Goal: Navigation & Orientation: Find specific page/section

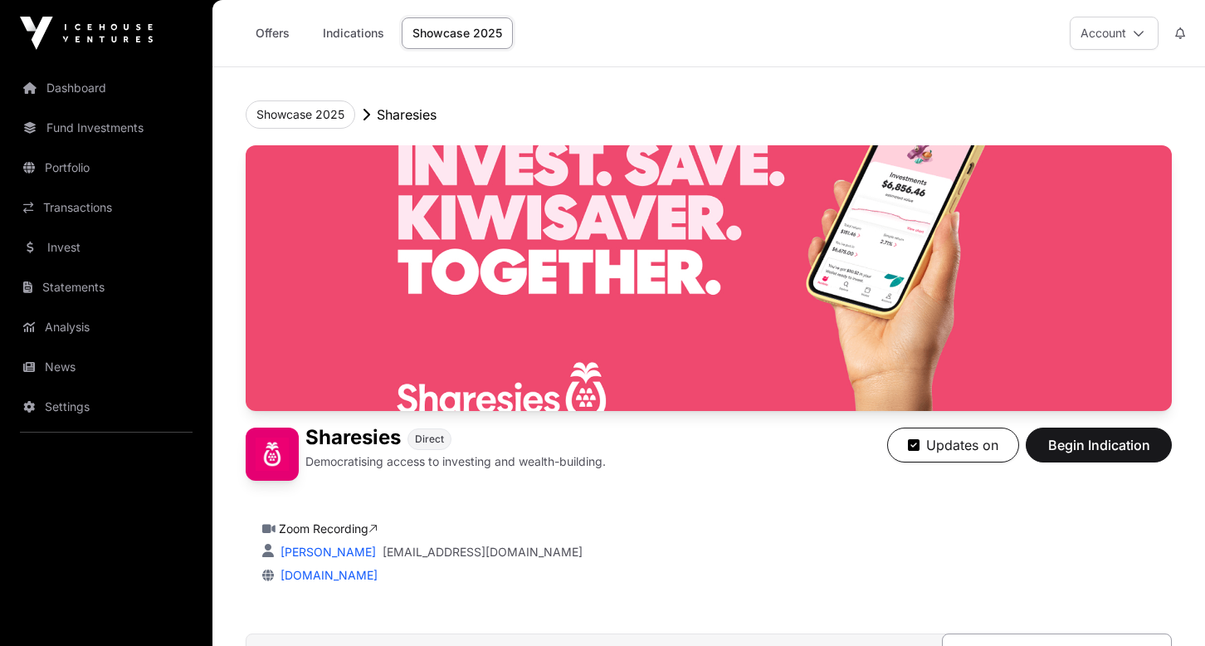
scroll to position [3072, 0]
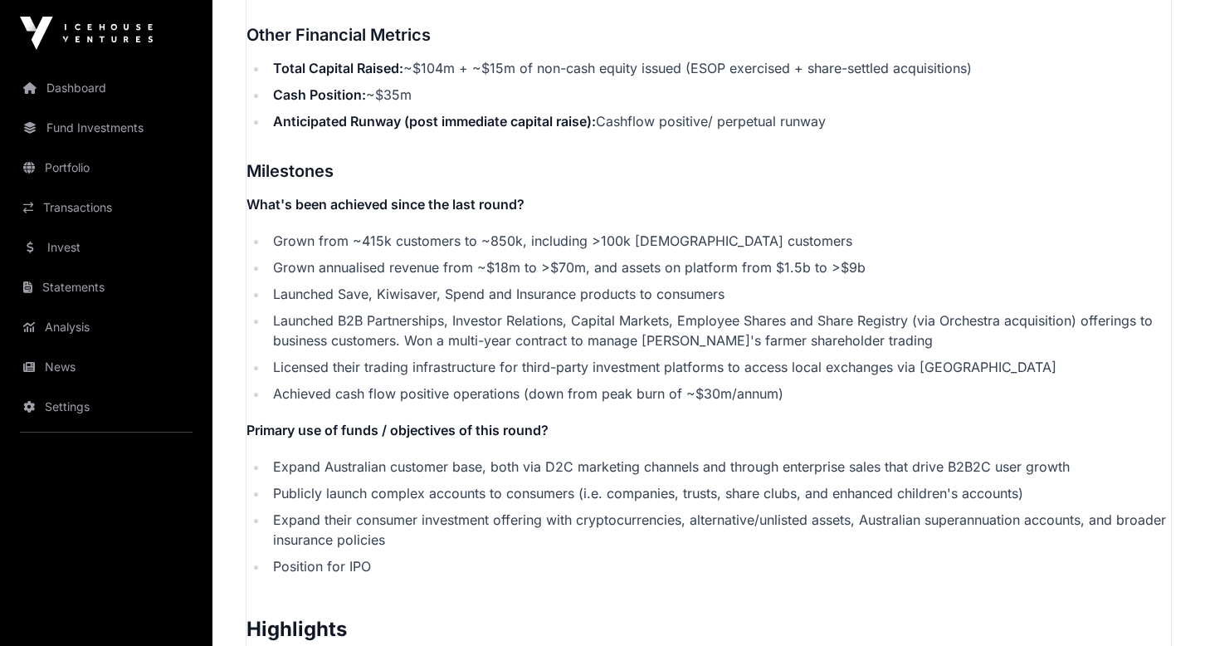
click at [109, 95] on link "Dashboard" at bounding box center [106, 88] width 186 height 37
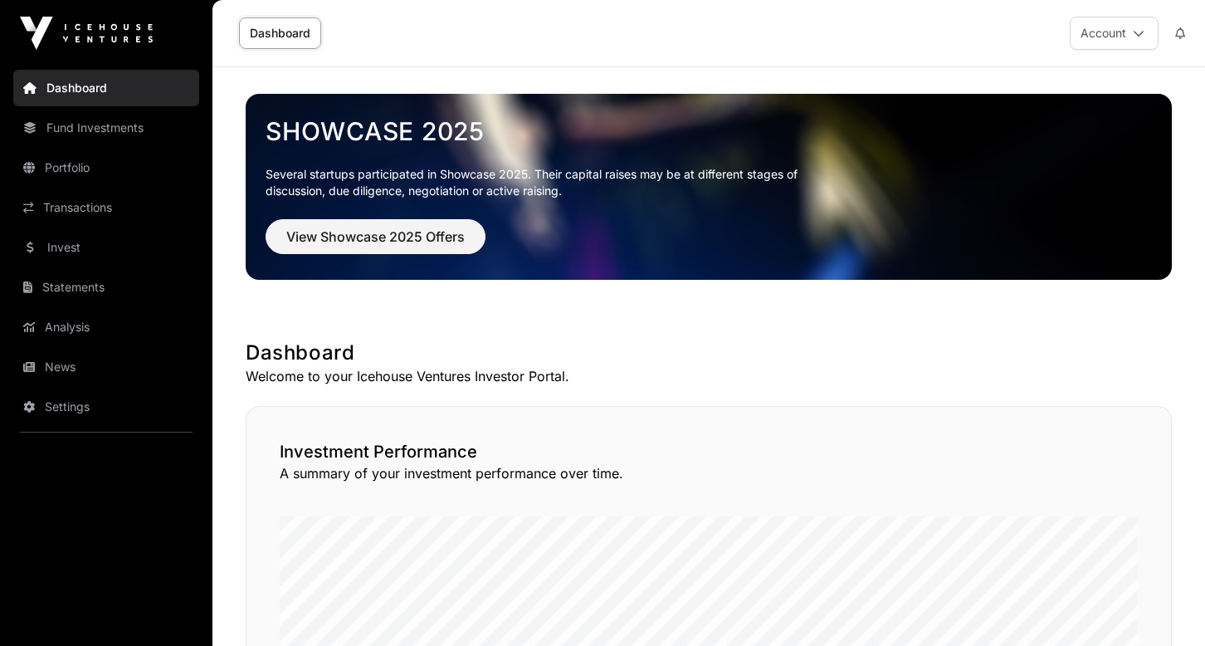
click at [93, 164] on link "Portfolio" at bounding box center [106, 167] width 186 height 37
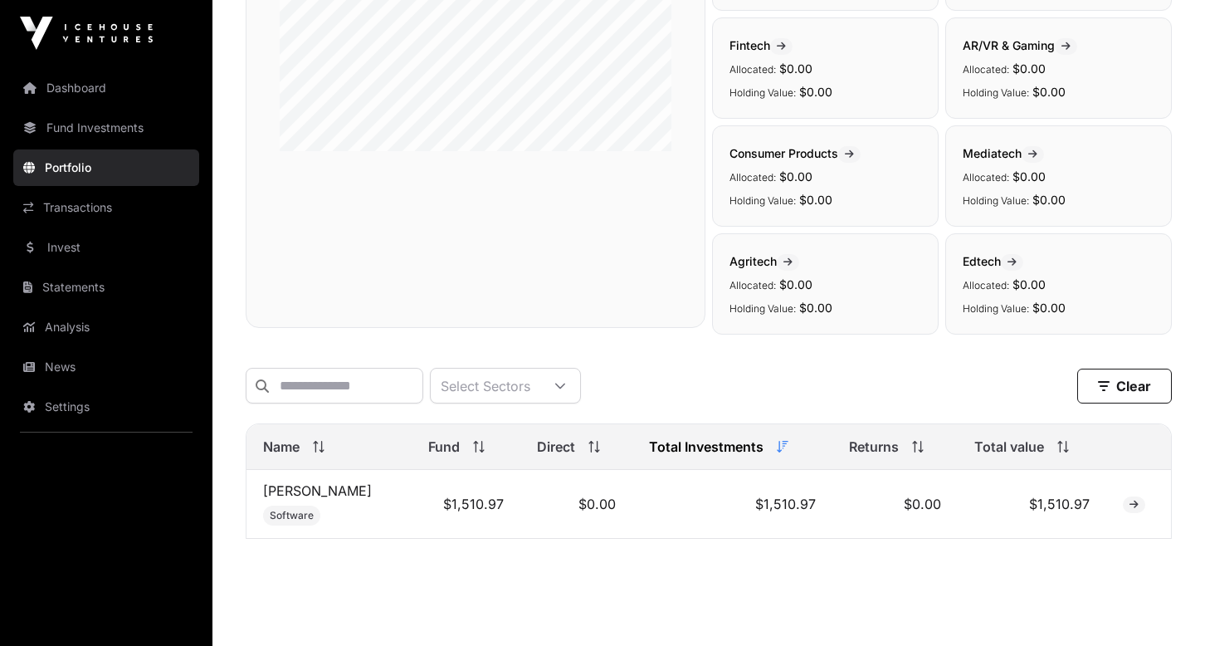
scroll to position [379, 0]
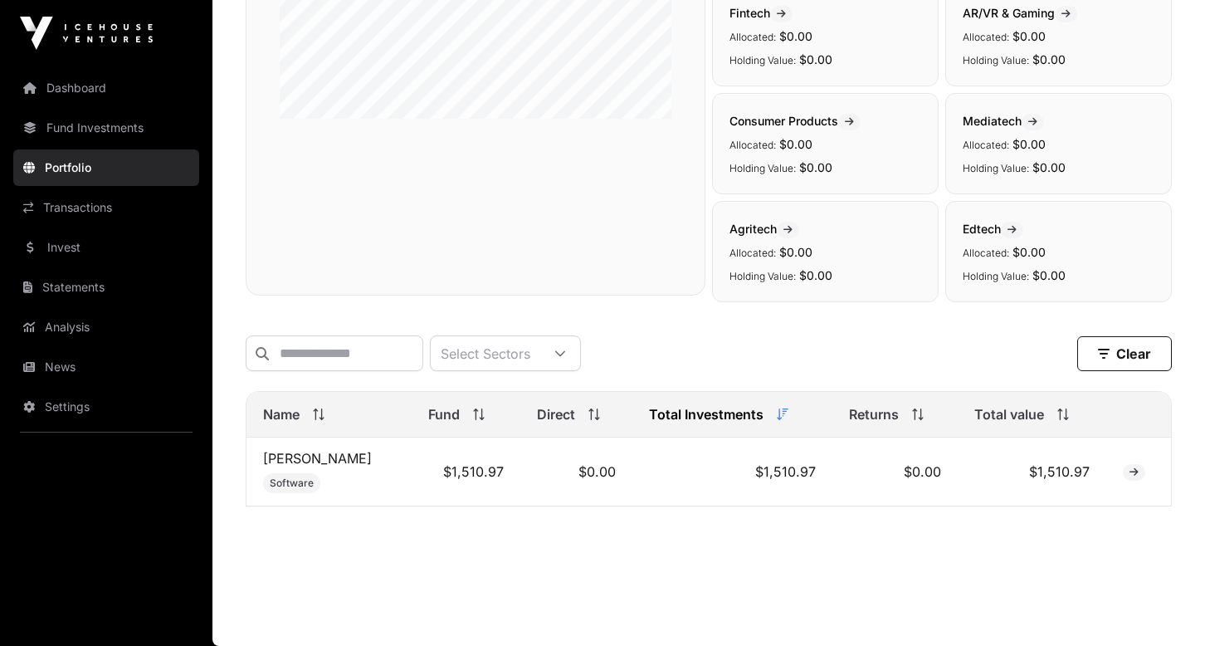
scroll to position [379, 0]
